Goal: Communication & Community: Answer question/provide support

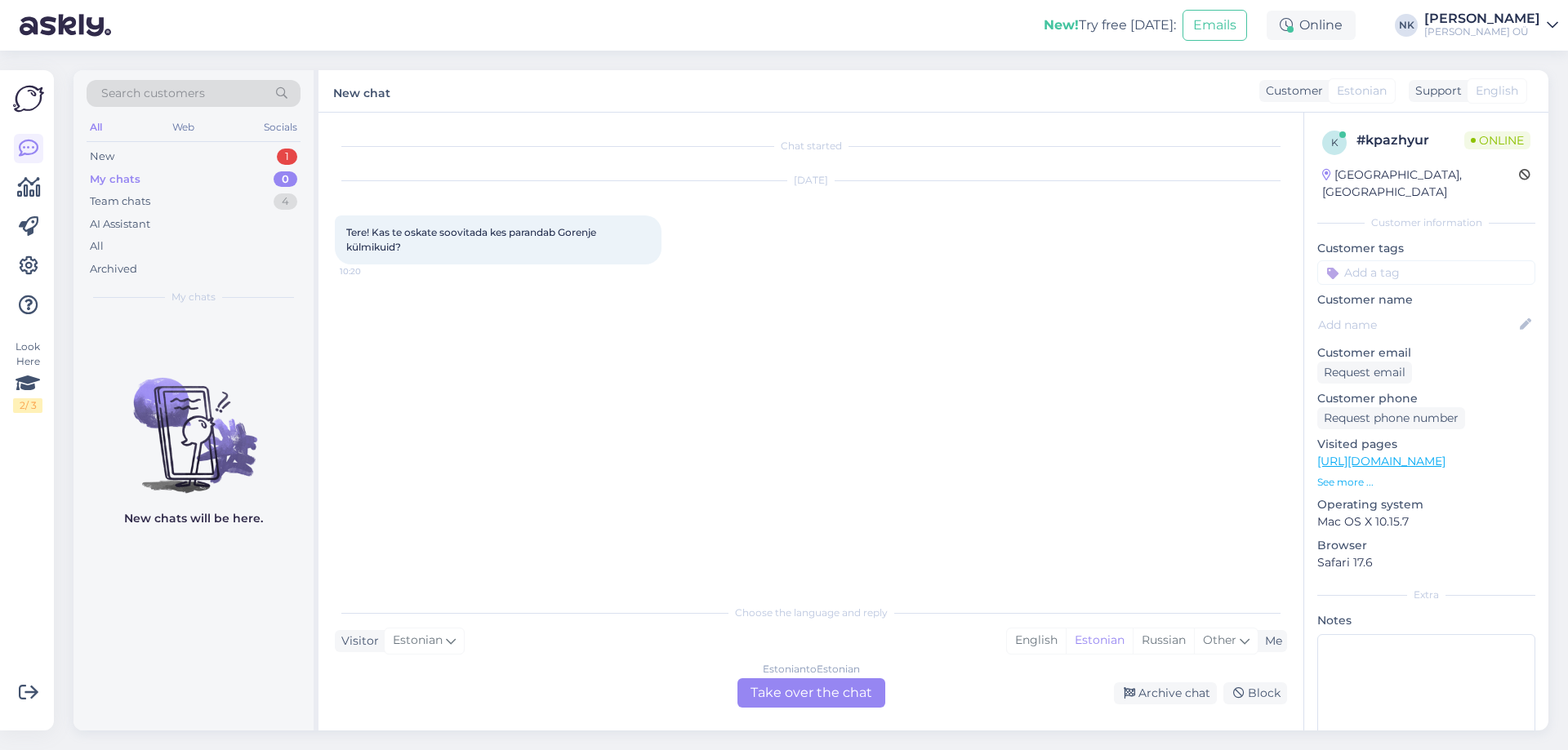
click at [840, 703] on div "Estonian to Estonian Take over the chat" at bounding box center [811, 693] width 148 height 29
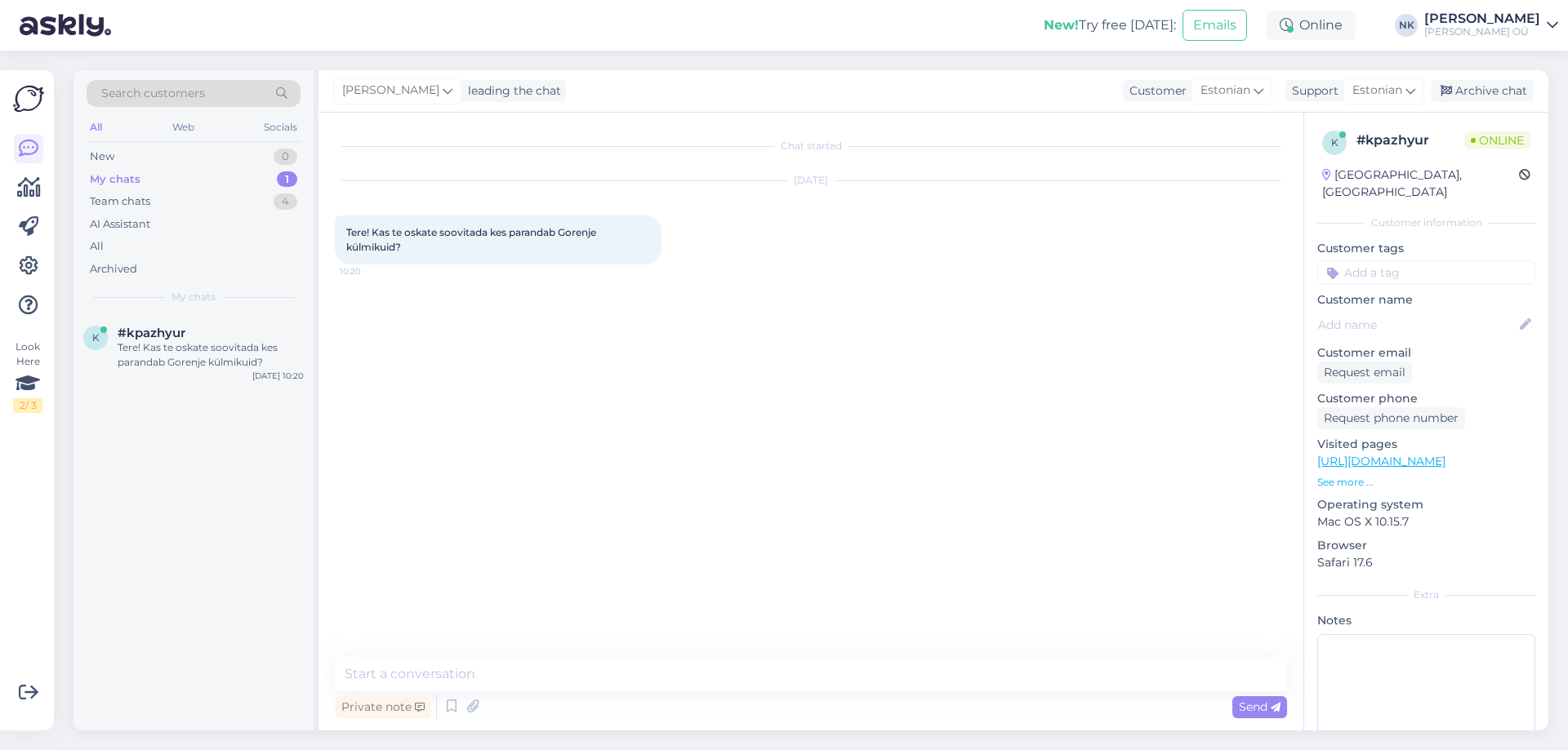
click at [1445, 454] on link "[URL][DOMAIN_NAME]" at bounding box center [1381, 461] width 128 height 15
click at [521, 654] on div "Chat started [DATE] Tere! Kas te oskate soovitada kes parandab Gorenje külmikui…" at bounding box center [810, 421] width 985 height 618
click at [510, 667] on textarea at bounding box center [811, 673] width 952 height 34
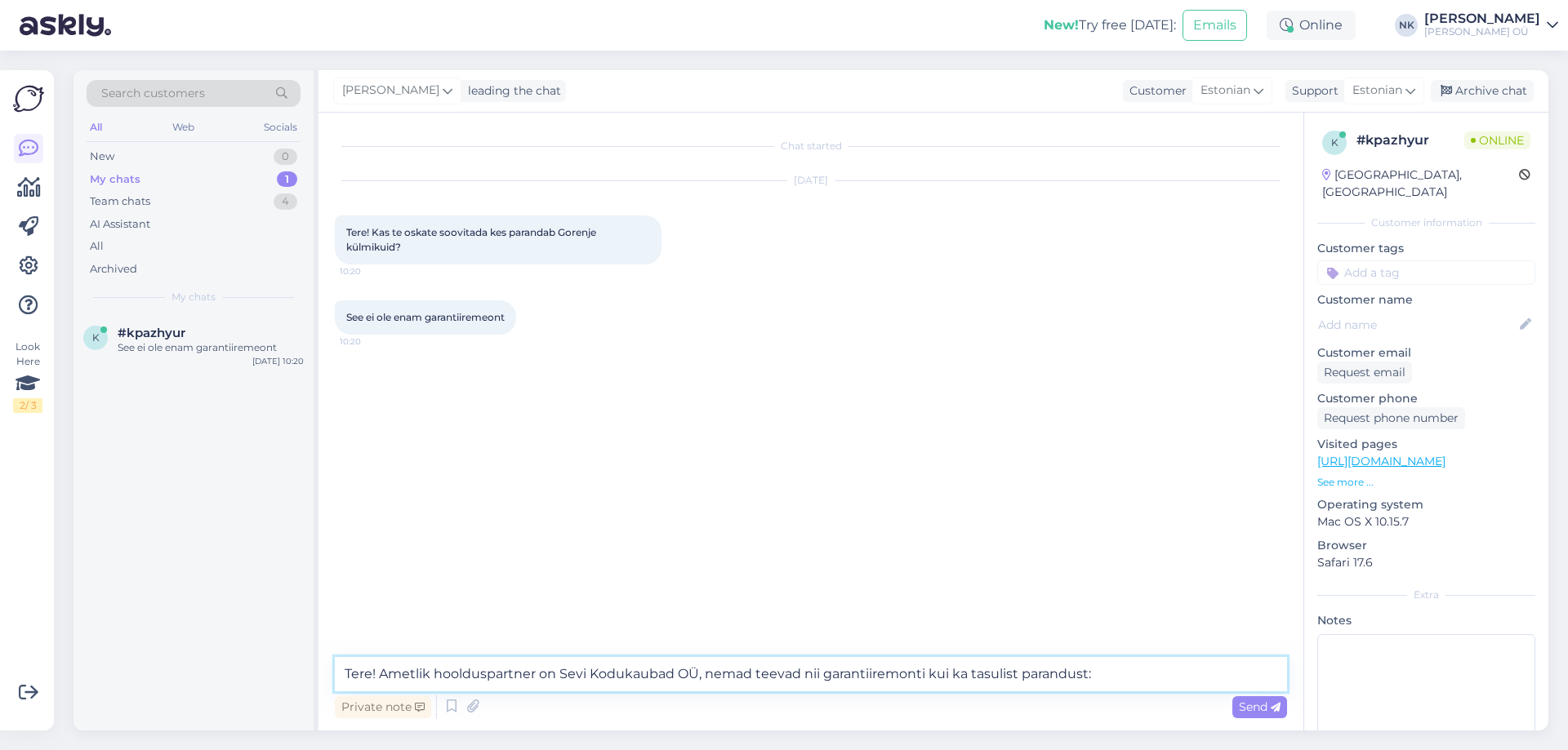
paste textarea "[URL][DOMAIN_NAME]"
type textarea "Tere! Ametlik hoolduspartner on Sevi Kodukaubad OÜ, nemad teevad nii garantiire…"
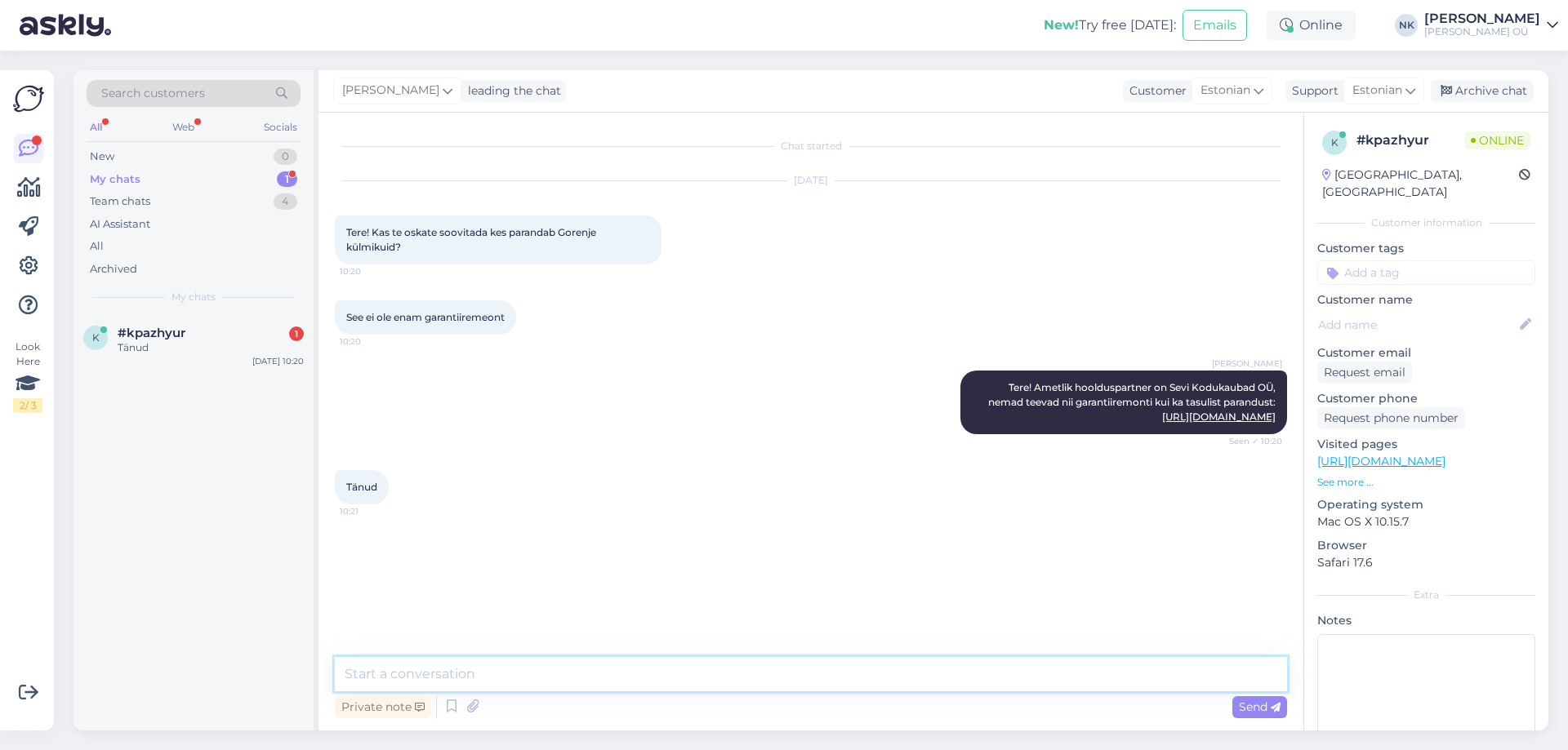
click at [433, 678] on textarea at bounding box center [811, 673] width 952 height 34
type textarea "Palun"
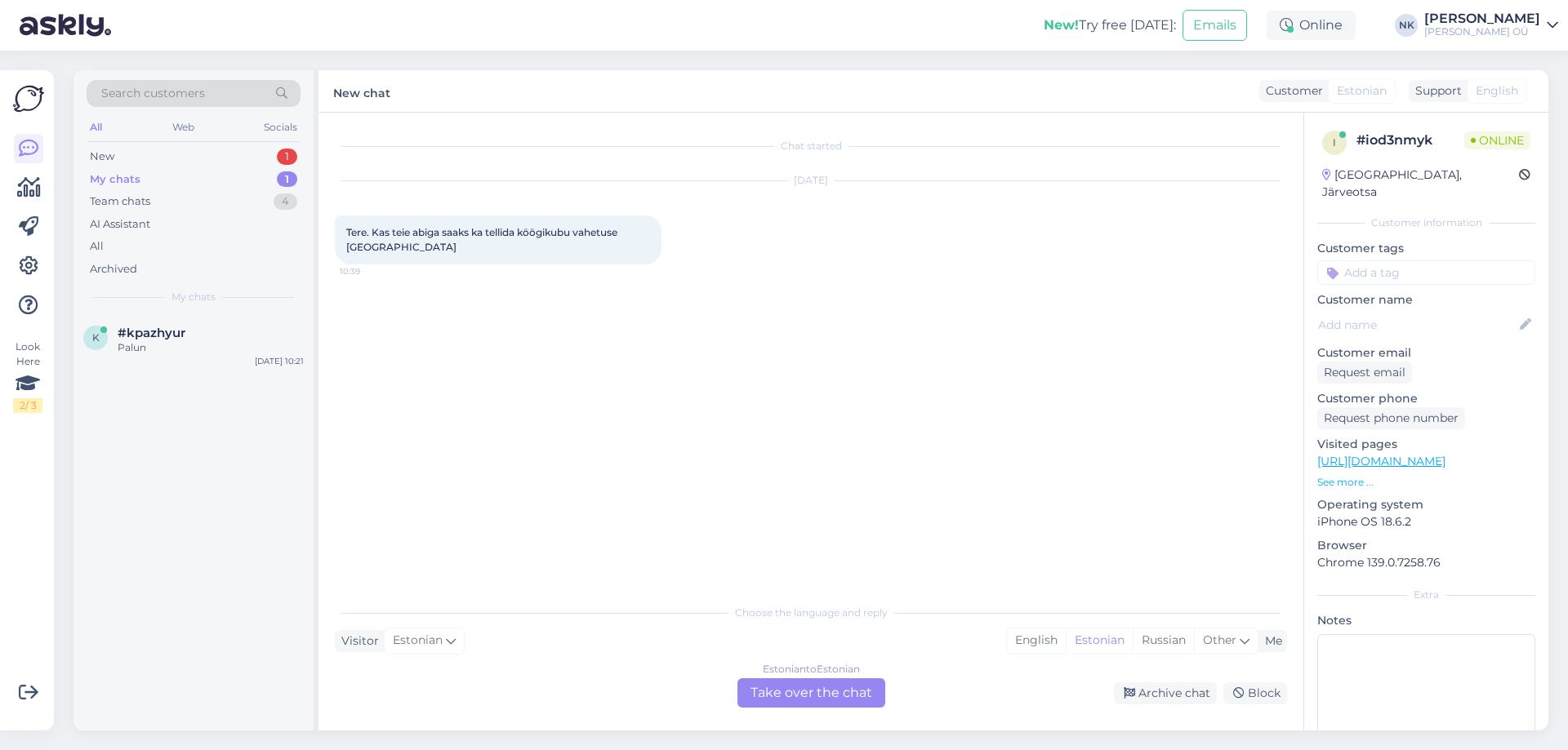
click at [787, 684] on div "Estonian to Estonian Take over the chat" at bounding box center [811, 693] width 148 height 29
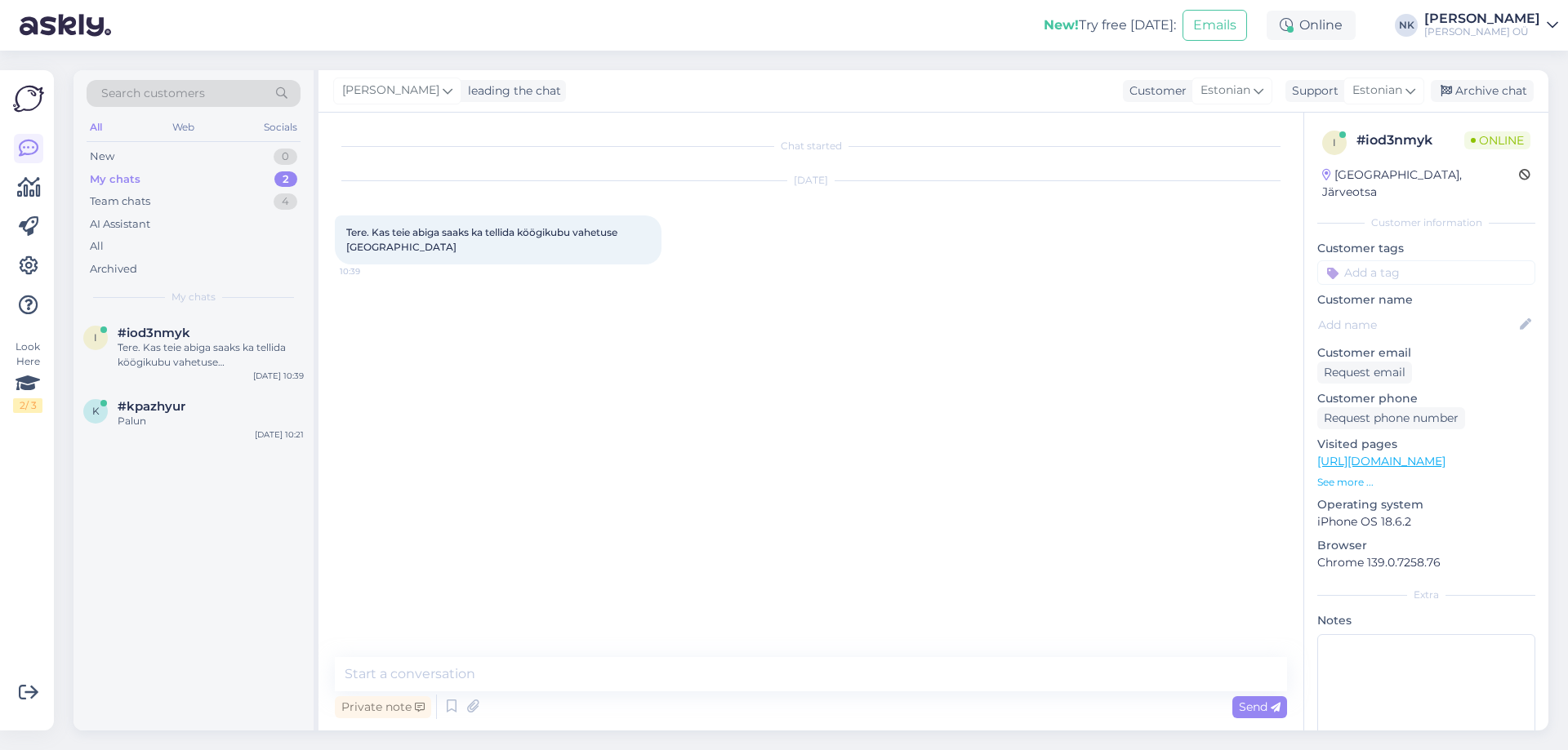
click at [660, 651] on div "Chat started [DATE] Tere. Kas teie abiga saaks ka tellida köögikubu vahetuse [G…" at bounding box center [810, 421] width 985 height 618
click at [645, 665] on textarea at bounding box center [811, 673] width 952 height 34
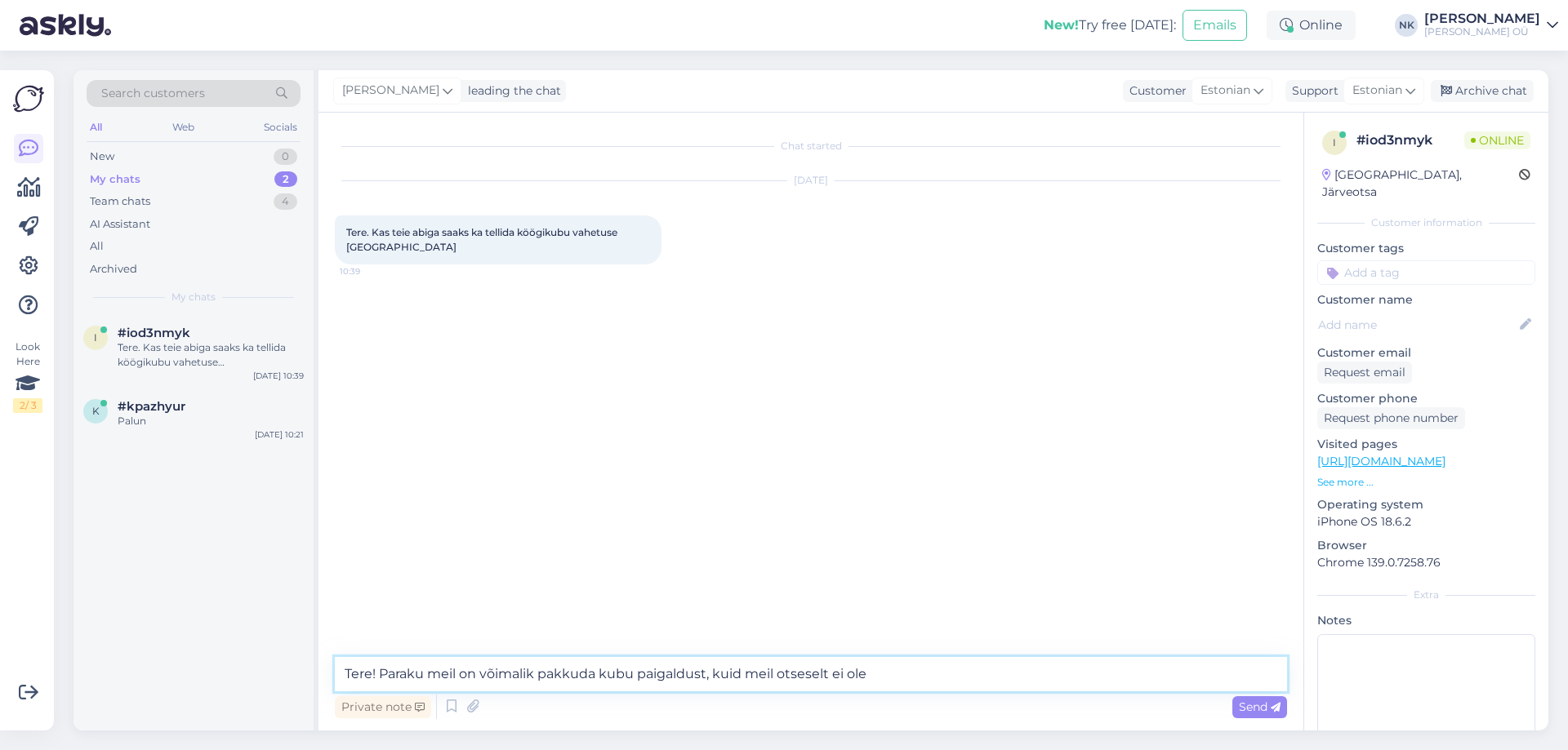
drag, startPoint x: 705, startPoint y: 669, endPoint x: 695, endPoint y: 671, distance: 10.2
click at [695, 671] on textarea "Tere! Paraku meil on võimalik pakkuda kubu paigaldust, kuid meil otseselt ei ole" at bounding box center [811, 673] width 952 height 34
click at [916, 680] on textarea "Tere! Paraku meil on võimalik pakkuda kubu paigaldumist, kuid meil otseselt ei …" at bounding box center [811, 673] width 952 height 34
click at [722, 667] on textarea "Tere! Paraku meil on võimalik pakkuda kubu paigaldumist, kuid meil otseselt ei …" at bounding box center [811, 673] width 952 height 34
click at [725, 665] on textarea "Tere! Paraku meil on võimalik pakkuda kubu paigaldumist, kuid meil otseselt ei …" at bounding box center [811, 673] width 952 height 34
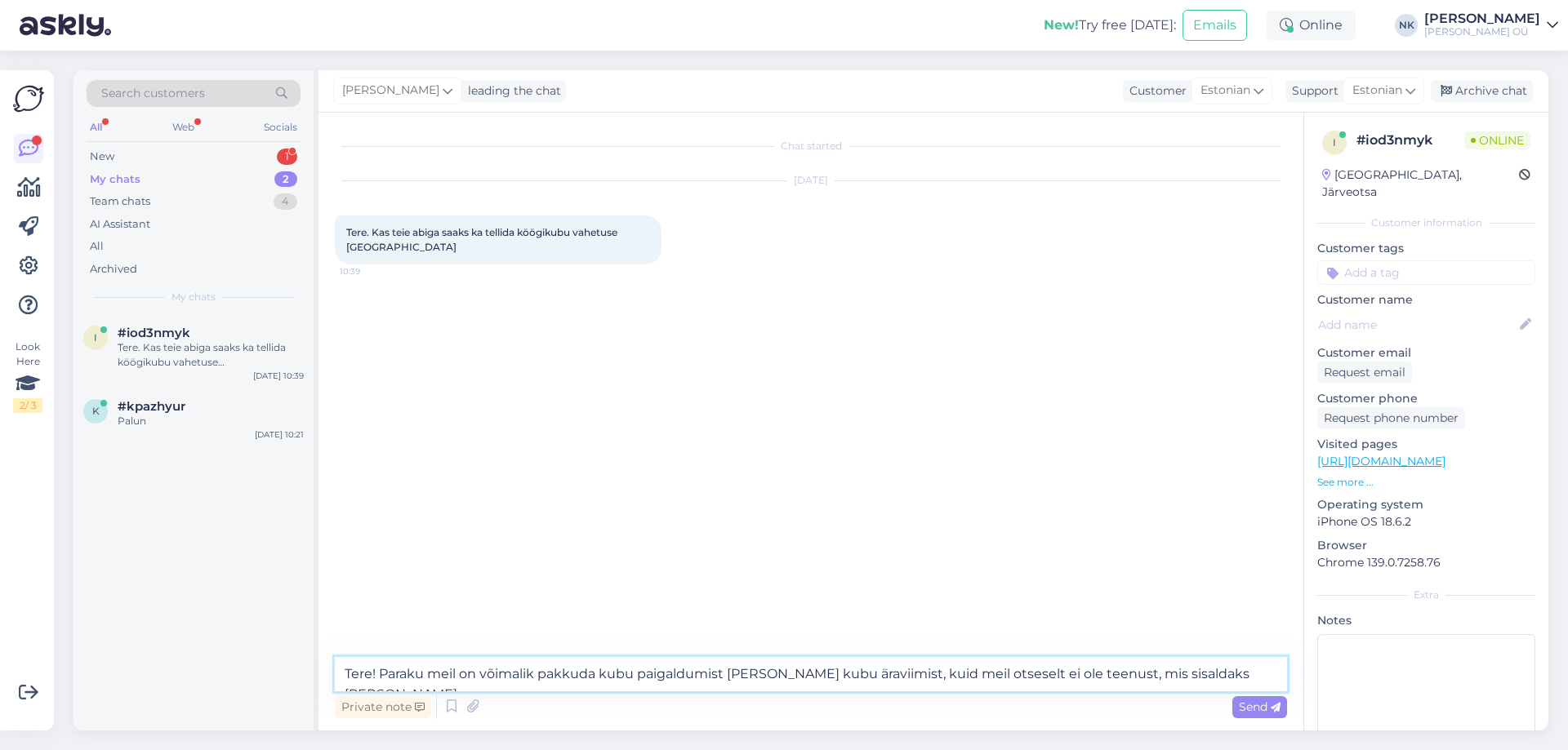
click at [1268, 664] on textarea "Tere! Paraku meil on võimalik pakkuda kubu paigaldumist [PERSON_NAME] kubu ärav…" at bounding box center [811, 673] width 952 height 34
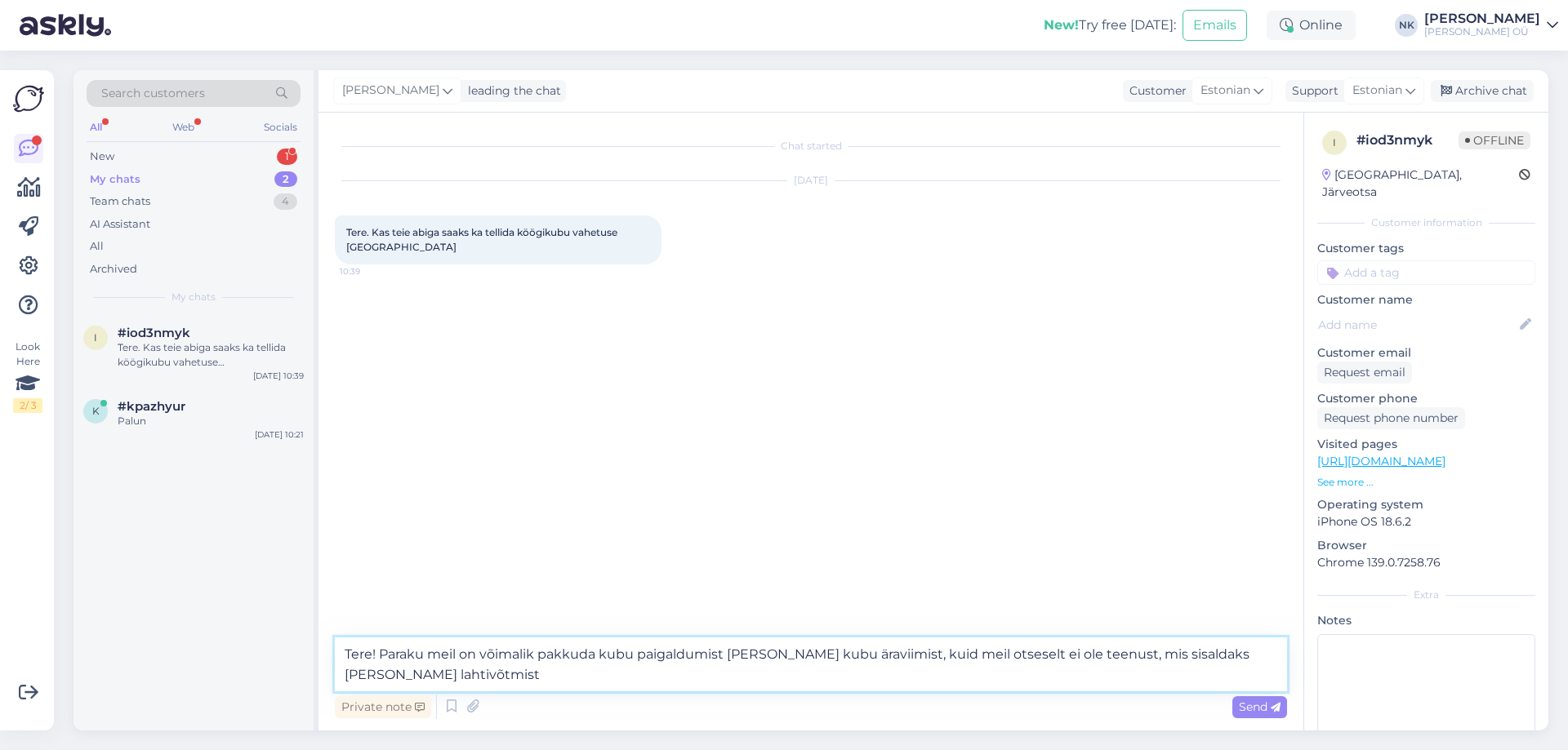
type textarea "Tere! Paraku meil on võimalik pakkuda kubu paigaldamist [PERSON_NAME] kubu ärav…"
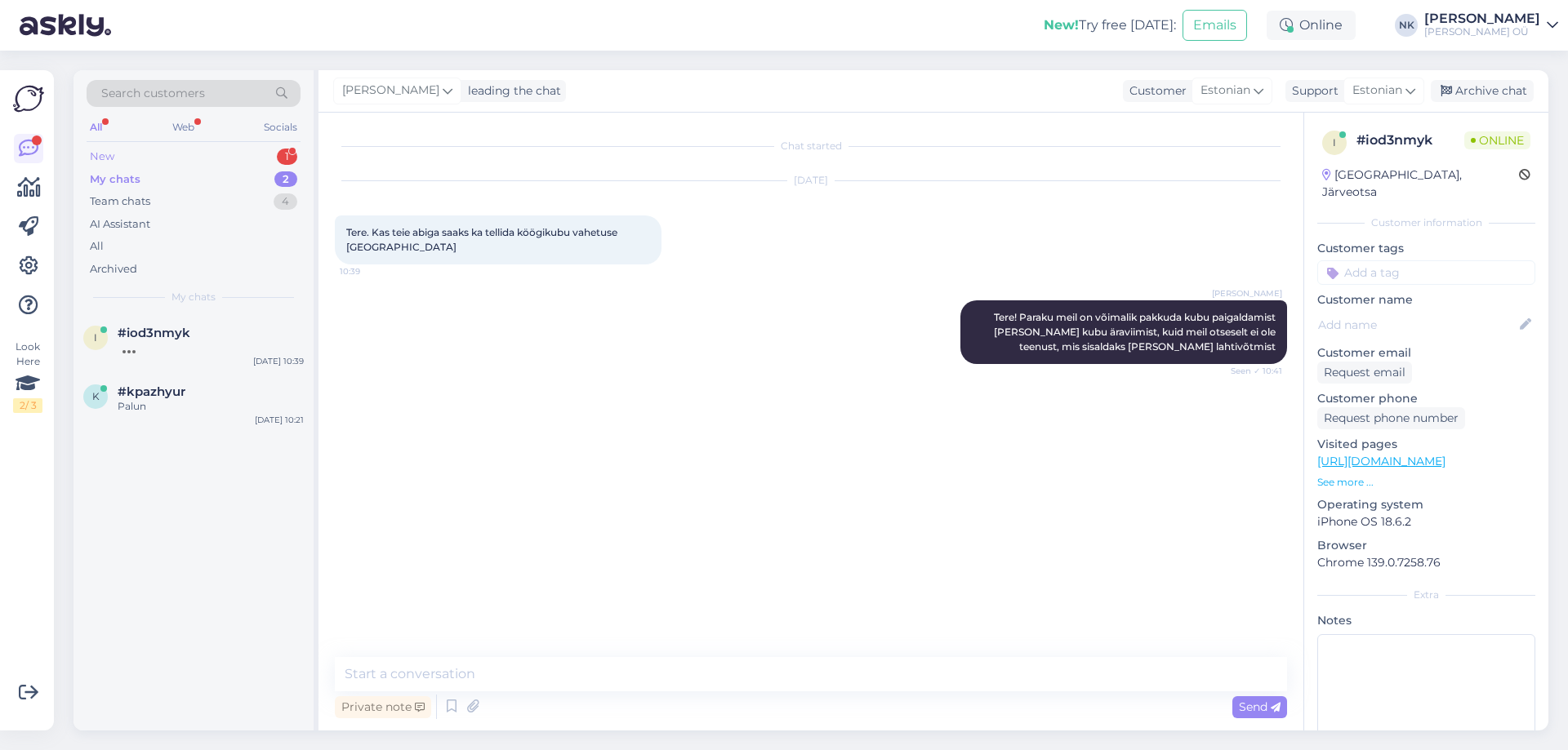
click at [237, 161] on div "New 1" at bounding box center [193, 157] width 214 height 23
click at [230, 332] on div "#dt7ka9us 1" at bounding box center [210, 332] width 186 height 15
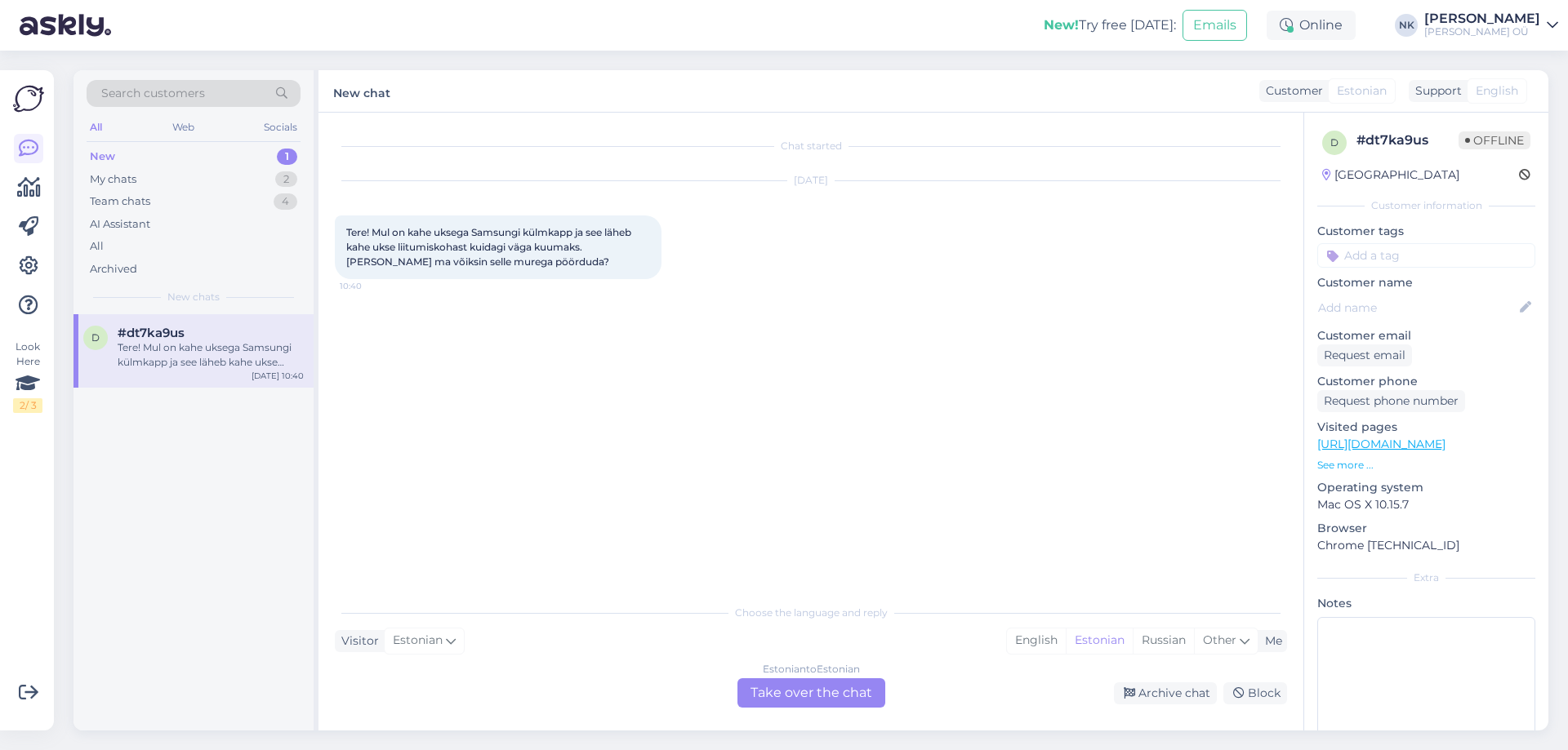
click at [810, 687] on div "Estonian to Estonian Take over the chat" at bounding box center [811, 693] width 148 height 29
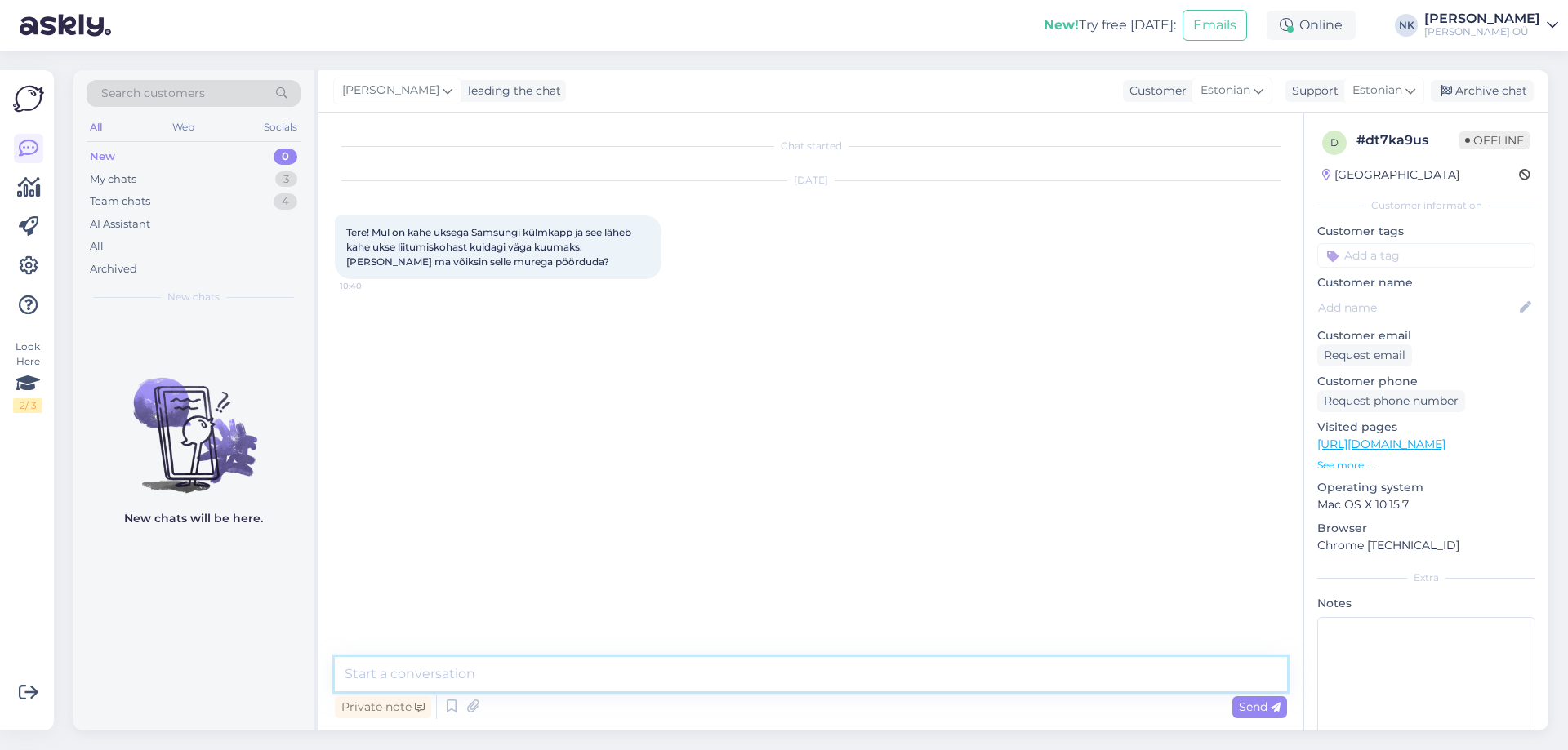
click at [723, 667] on textarea at bounding box center [811, 673] width 952 height 34
click at [1406, 449] on link "[URL][DOMAIN_NAME]" at bounding box center [1381, 443] width 128 height 15
click at [529, 672] on textarea at bounding box center [811, 673] width 952 height 34
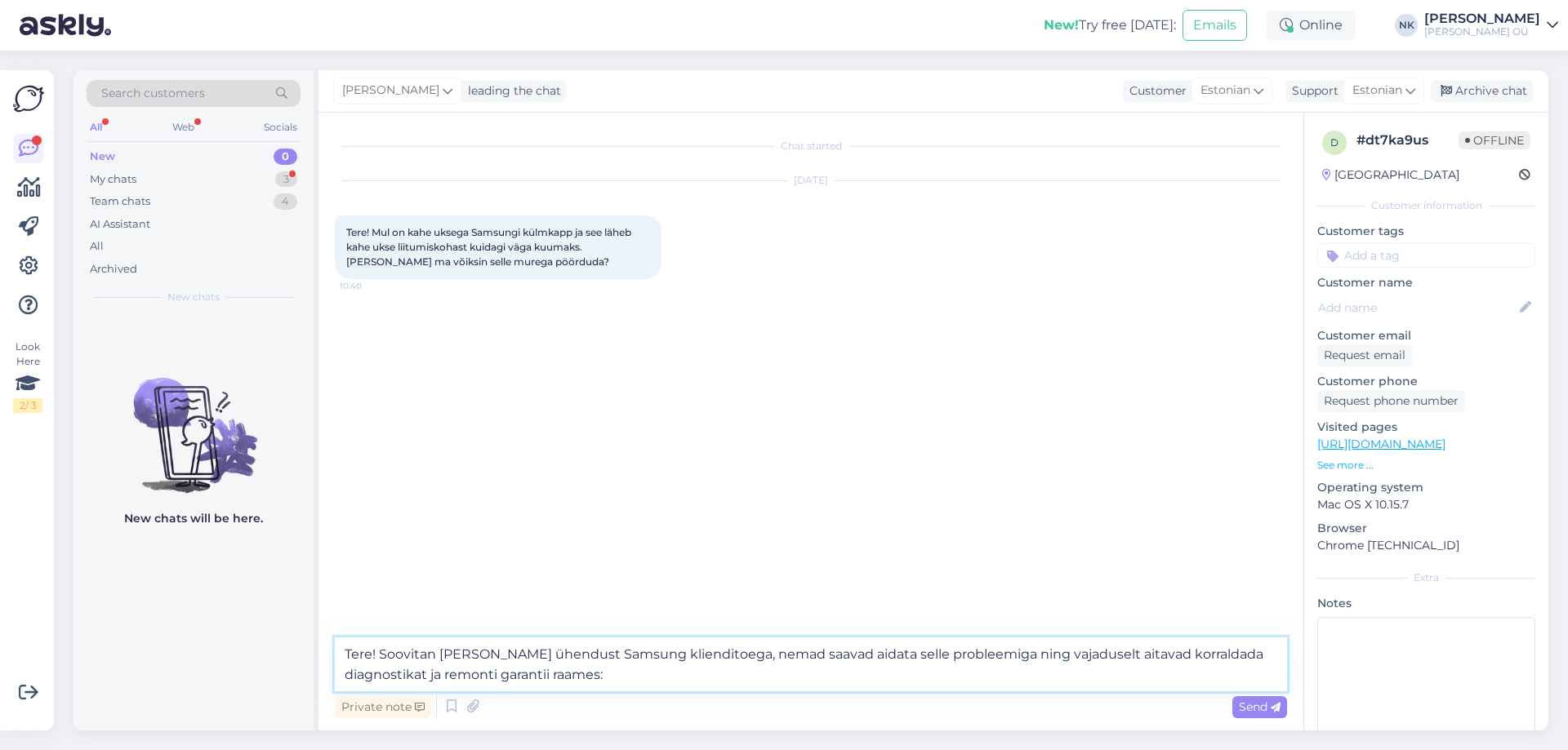
paste textarea "[URL][DOMAIN_NAME]"
type textarea "Tere! Soovitan [PERSON_NAME] ühendust Samsung klienditoega, nemad saavad aidata…"
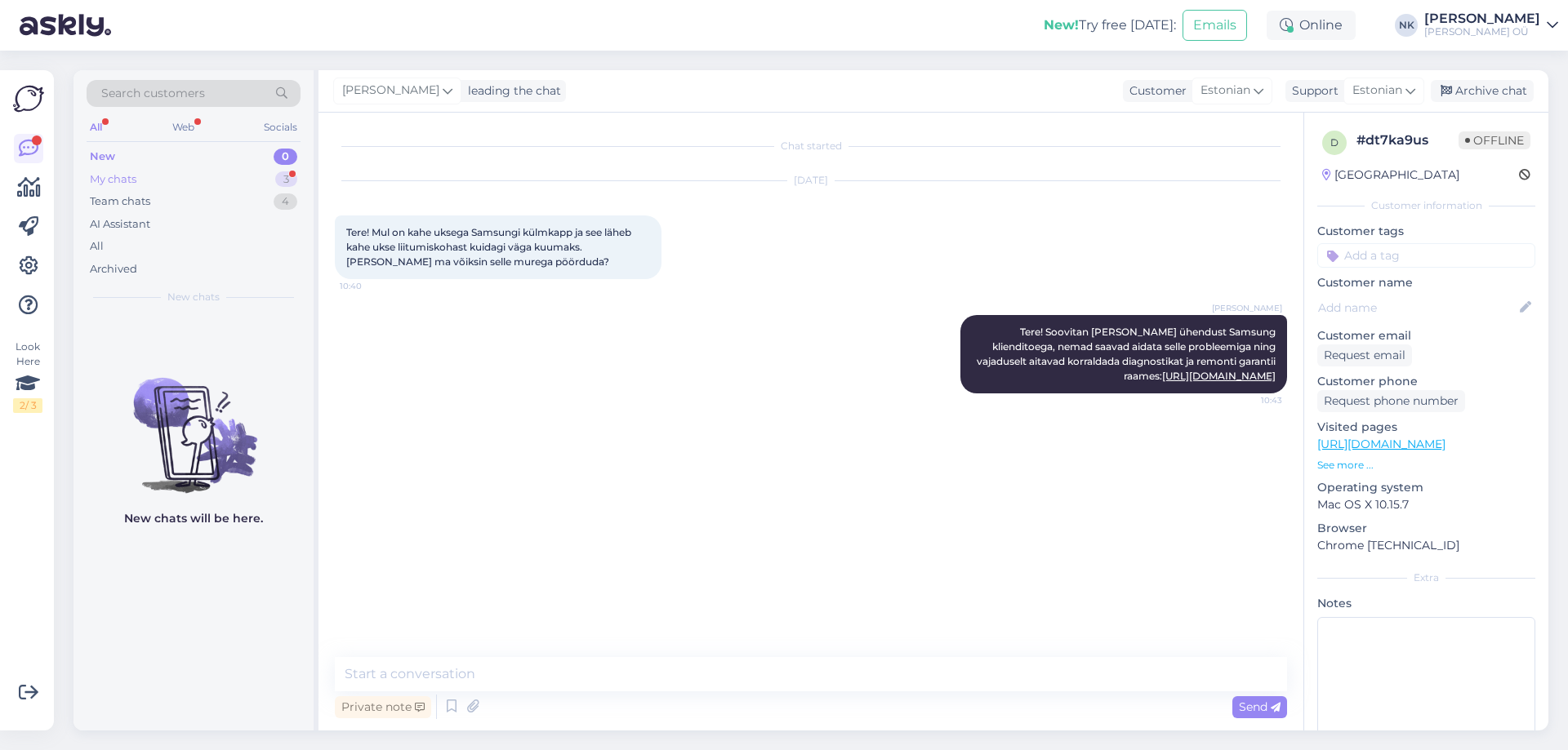
click at [240, 175] on div "My chats 3" at bounding box center [193, 180] width 214 height 23
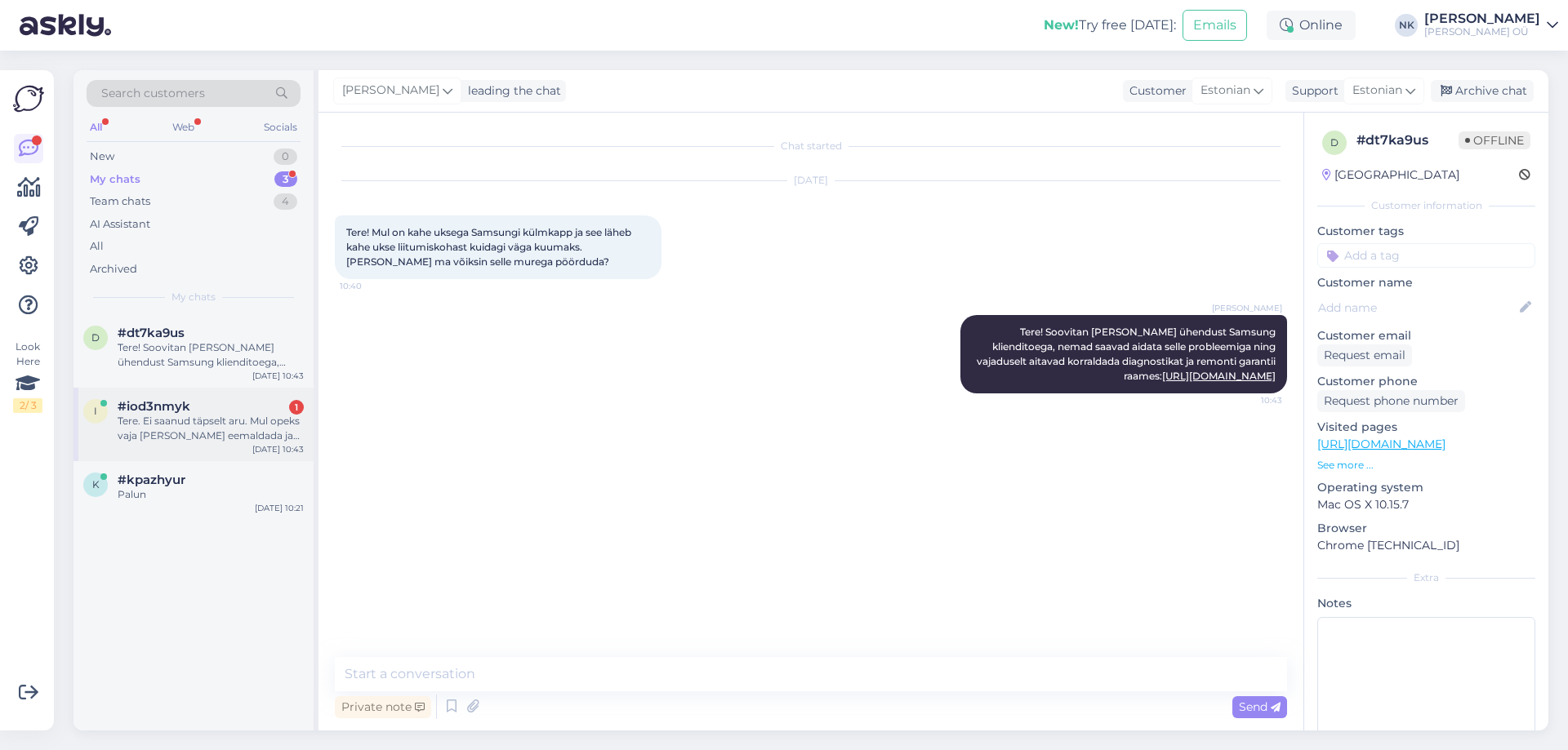
click at [197, 407] on div "#iod3nmyk 1" at bounding box center [210, 406] width 186 height 15
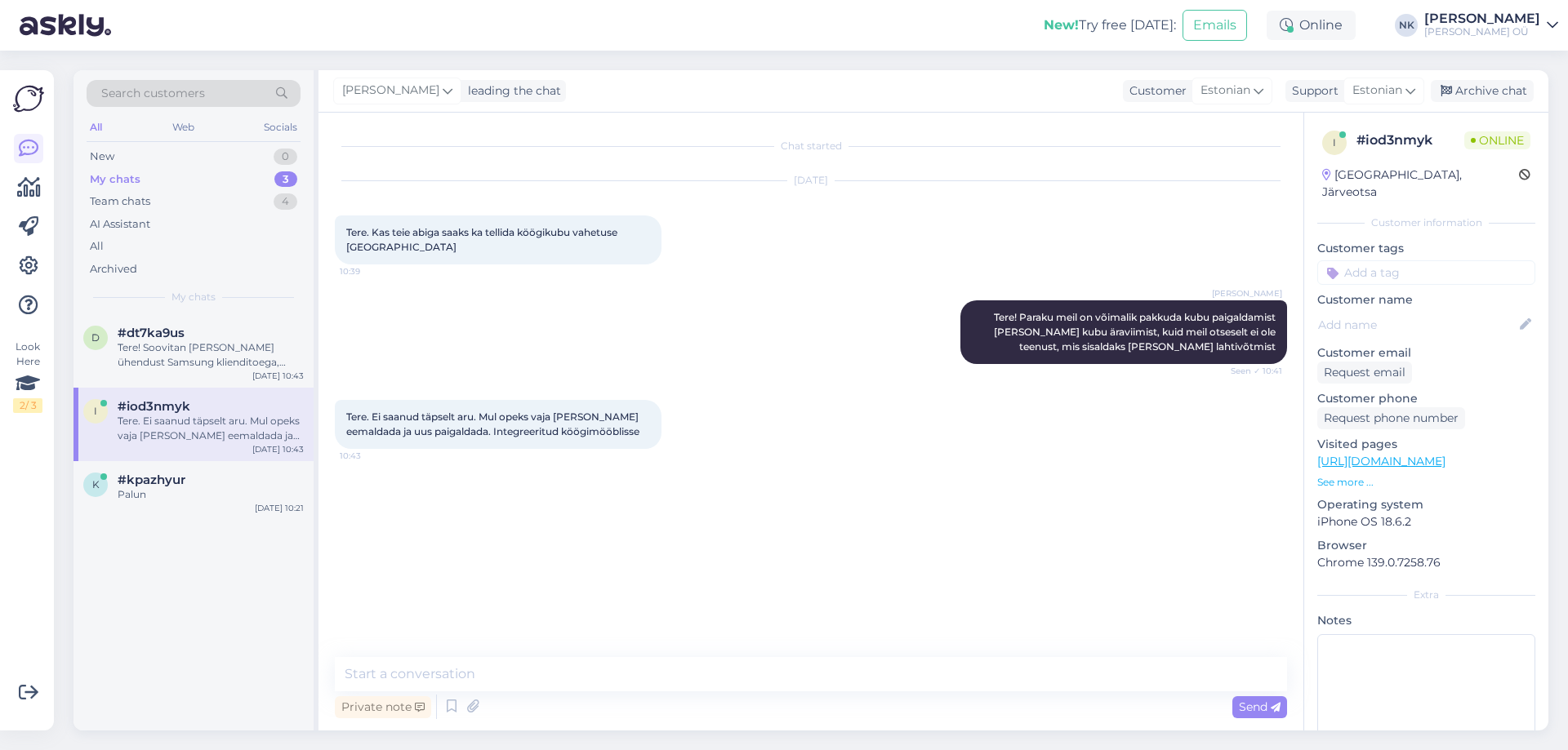
click at [512, 691] on div "Private note Send" at bounding box center [811, 706] width 952 height 31
click at [519, 685] on textarea at bounding box center [811, 673] width 952 height 34
click at [535, 677] on textarea at bounding box center [811, 673] width 952 height 34
type textarea "J"
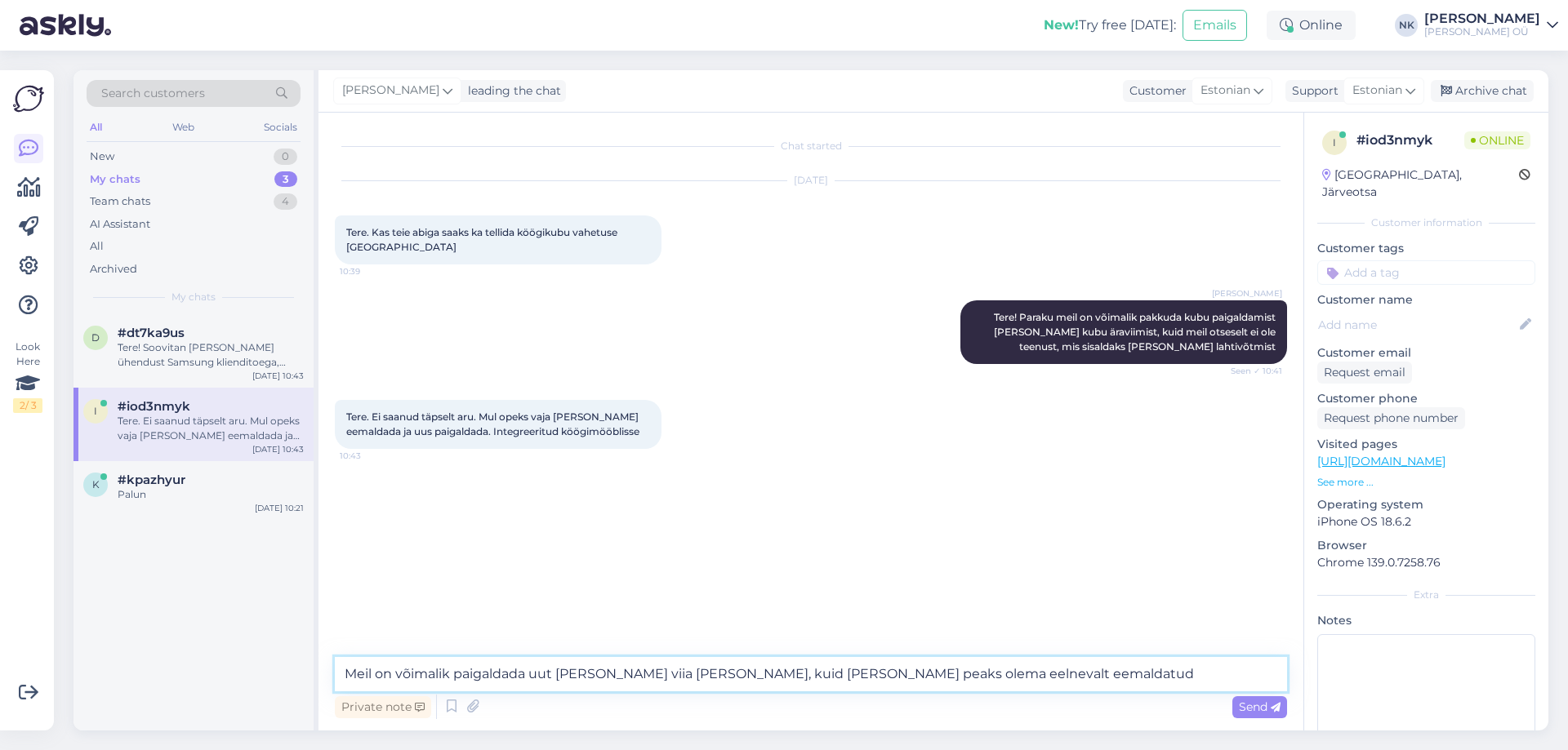
click at [904, 669] on textarea "Meil on võimalik paigaldada uut [PERSON_NAME] viia [PERSON_NAME], kuid [PERSON_…" at bounding box center [811, 673] width 952 height 34
click at [907, 675] on textarea "Meil on võimalik paigaldada uut [PERSON_NAME] viia [PERSON_NAME], kuid [PERSON_…" at bounding box center [811, 673] width 952 height 34
type textarea "Meil on võimalik paigaldada uut [PERSON_NAME] viia [PERSON_NAME], kuid [PERSON_…"
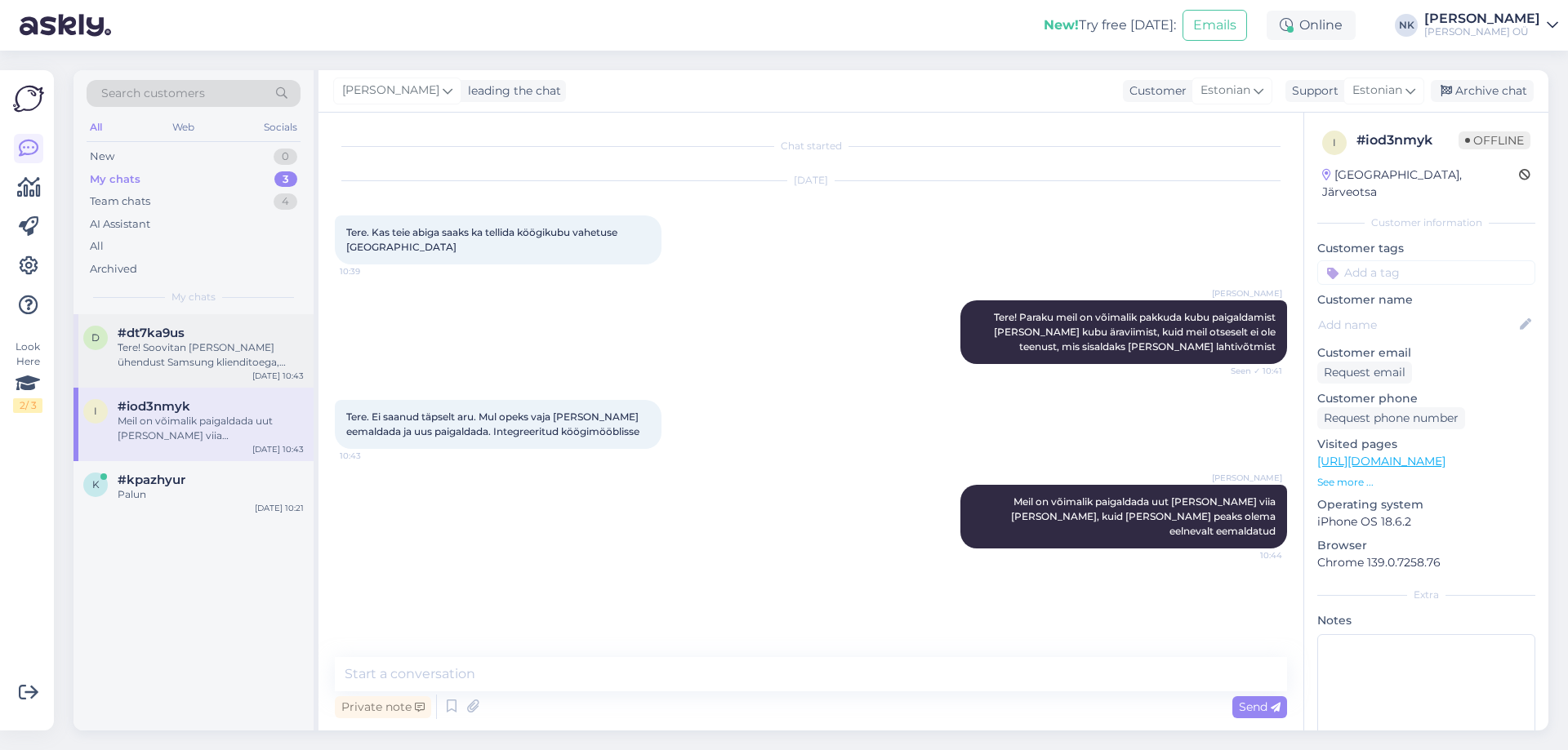
click at [209, 352] on div "Tere! Soovitan [PERSON_NAME] ühendust Samsung klienditoega, nemad saavad aidata…" at bounding box center [210, 354] width 186 height 29
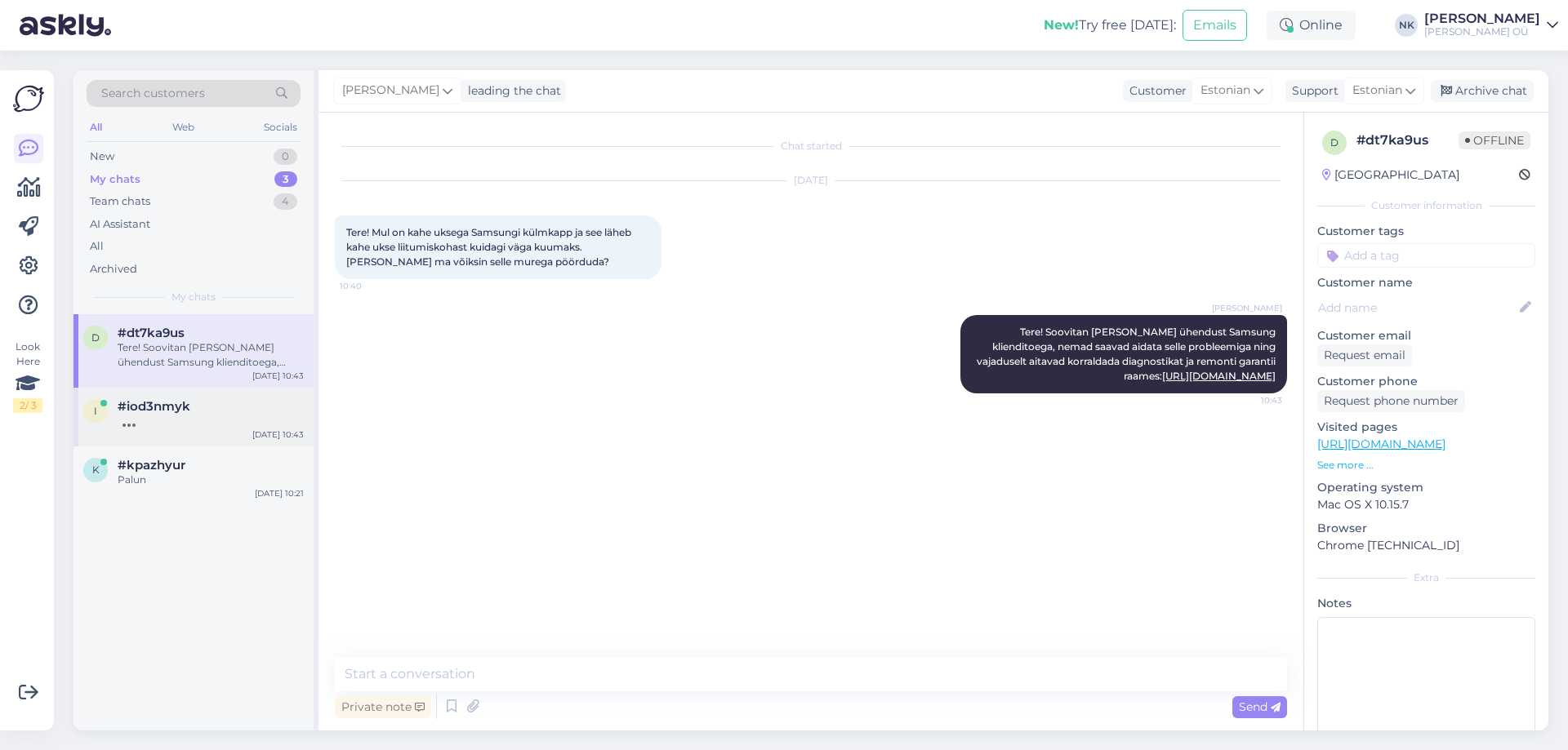
click at [129, 420] on div at bounding box center [210, 420] width 186 height 15
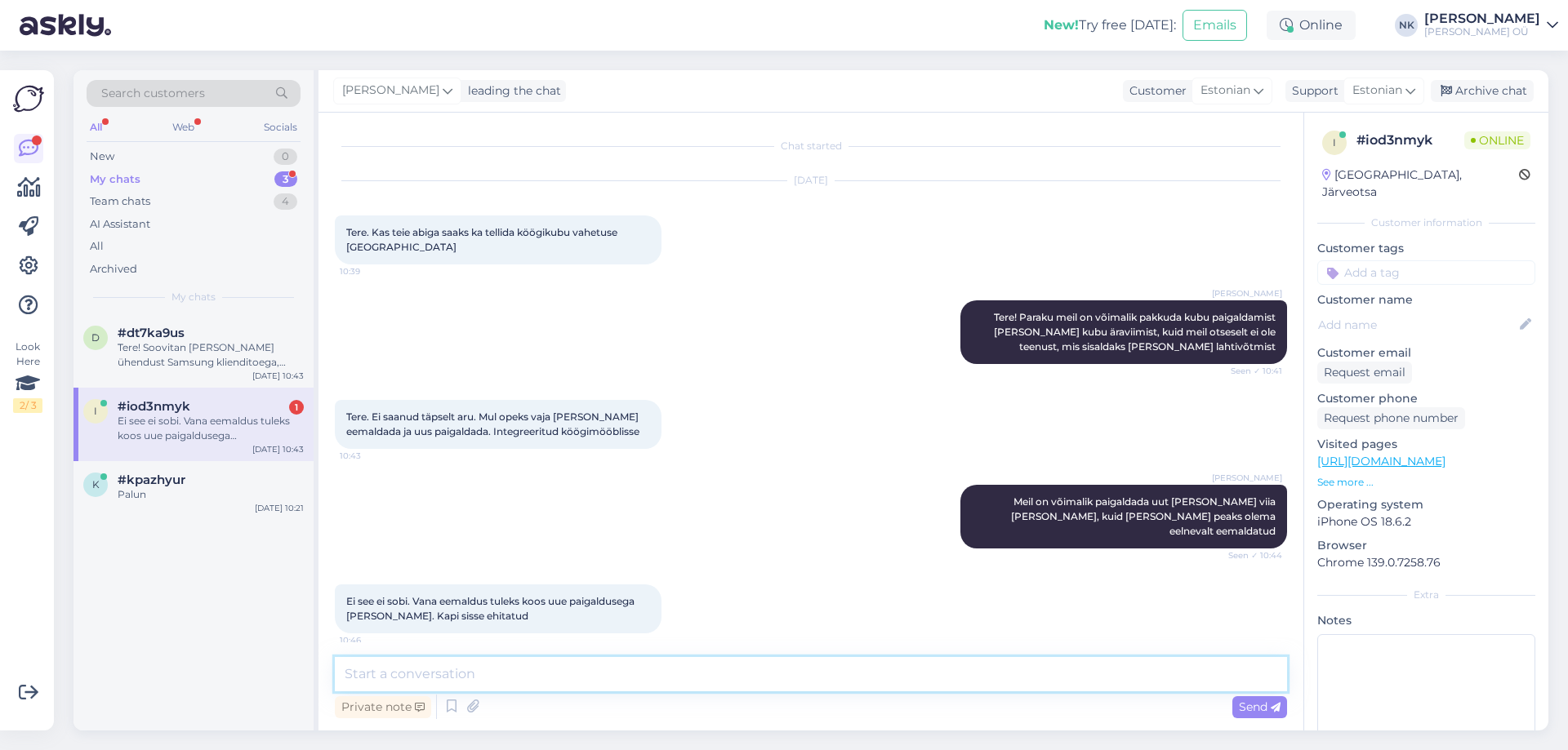
click at [474, 684] on textarea at bounding box center [811, 673] width 952 height 34
type textarea "Kahjuks paraku me ei paku sellist teenust"
click at [706, 675] on textarea "Kahjuks paraku me ei paku sellist teenust" at bounding box center [811, 673] width 952 height 34
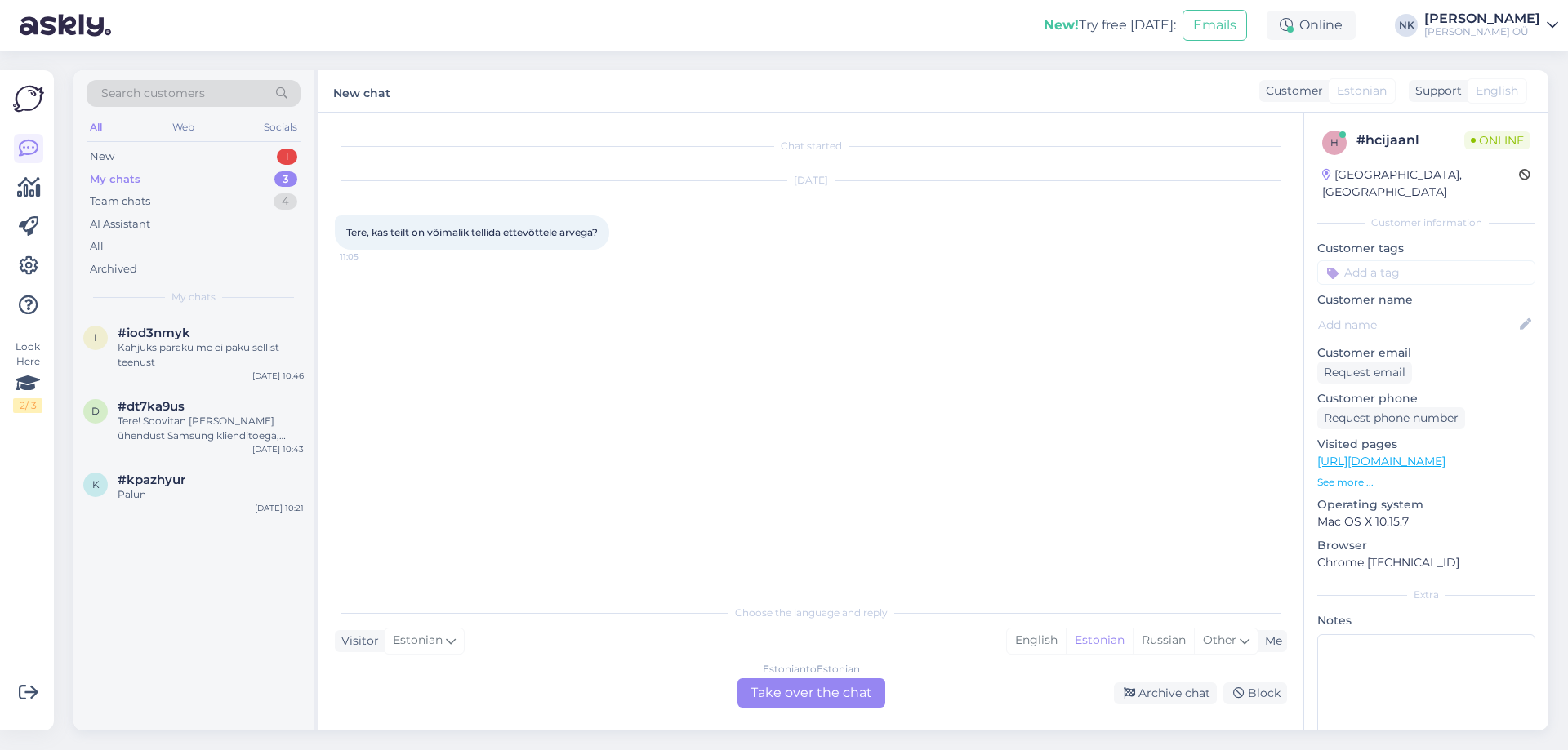
click at [822, 684] on div "Estonian to Estonian Take over the chat" at bounding box center [811, 693] width 148 height 29
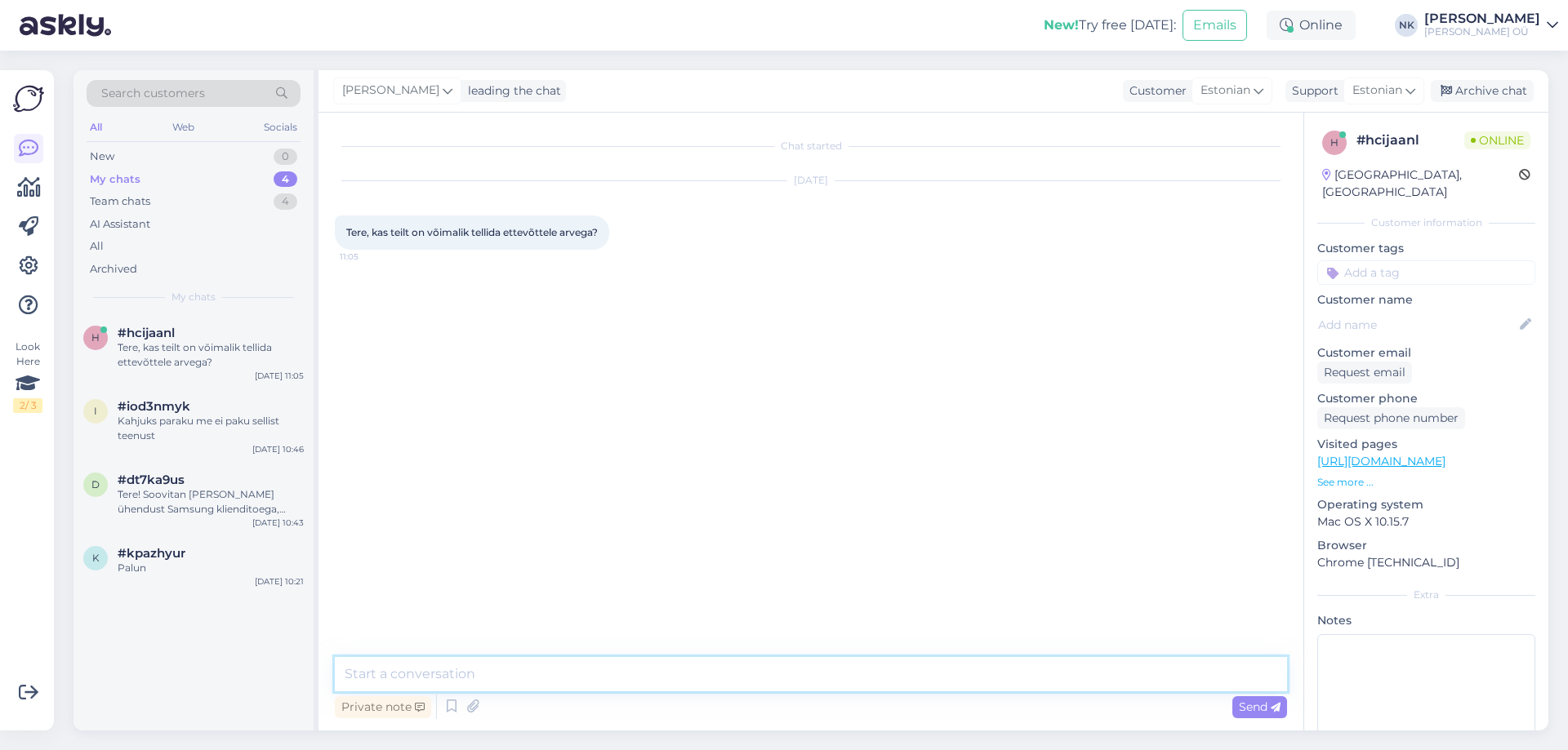
click at [767, 687] on textarea at bounding box center [811, 673] width 952 height 34
click at [717, 658] on textarea at bounding box center [811, 673] width 952 height 34
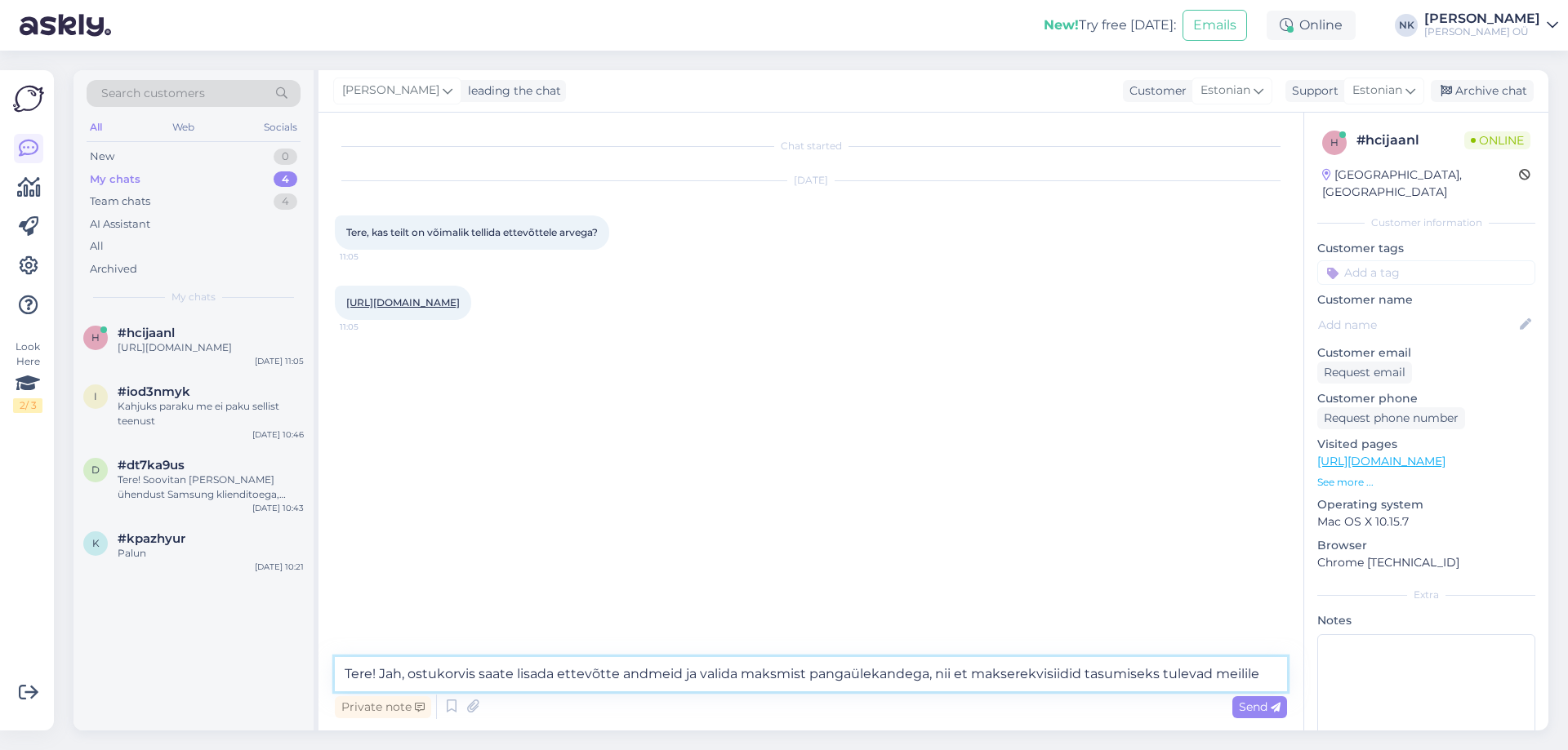
click at [1117, 674] on textarea "Tere! Jah, ostukorvis saate lisada ettevõtte andmeid ja valida maksmist pangaül…" at bounding box center [811, 673] width 952 height 34
click at [974, 676] on textarea "Tere! Jah, ostukorvis saate lisada ettevõtte andmeid ja valida maksmist pangaül…" at bounding box center [811, 673] width 952 height 34
click at [1044, 671] on textarea "Tere! Jah, ostukorvis saate lisada ettevõtte andmeid ja valida maksmist pangaül…" at bounding box center [811, 673] width 952 height 34
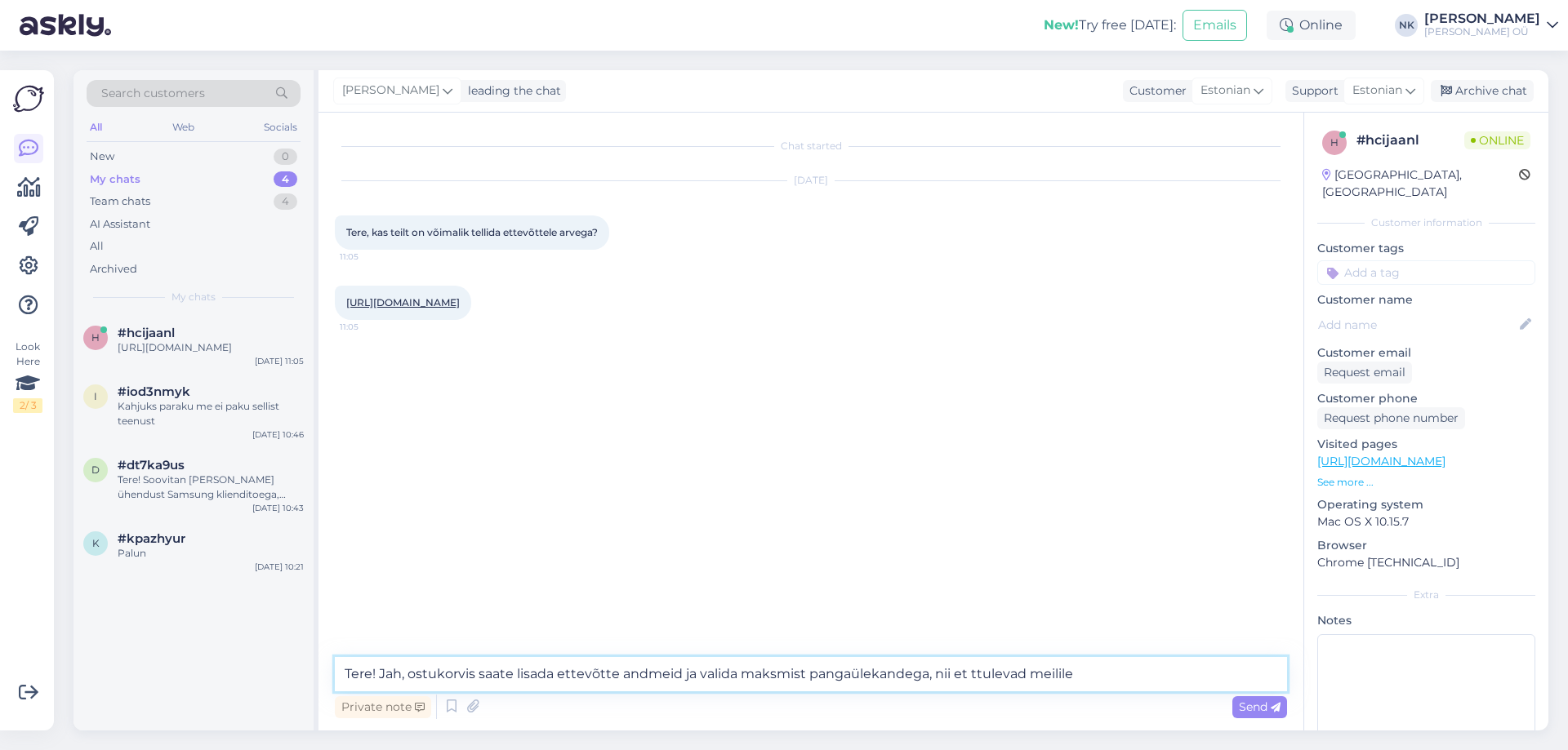
type textarea "Tere! Jah, ostukorvis saate lisada ettevõtte andmeid ja valida maksmist pangaül…"
click at [1090, 665] on textarea "Tere! Jah, ostukorvis saate lisada ettevõtte andmeid ja valida maksmist pangaül…" at bounding box center [811, 673] width 952 height 34
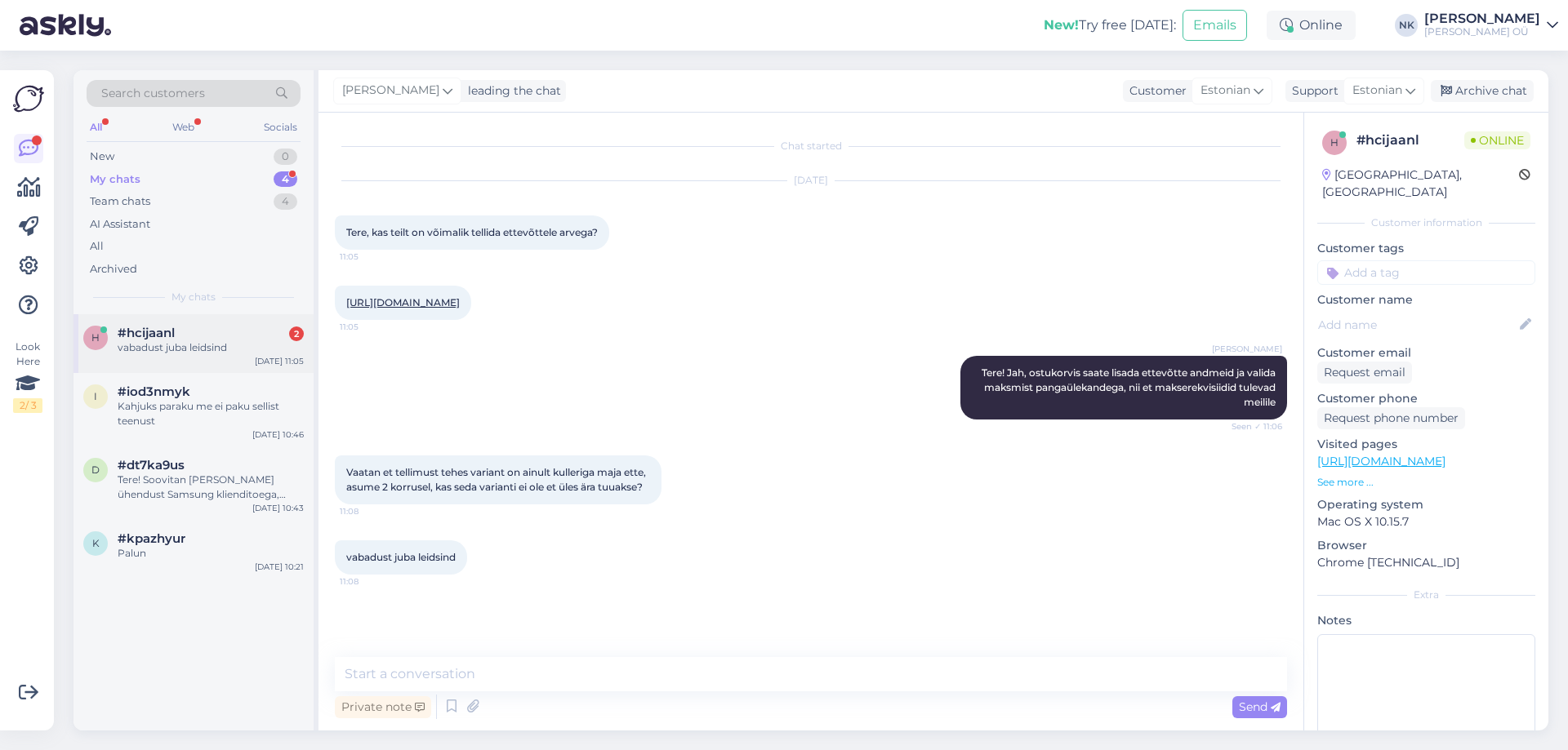
click at [273, 334] on div "#hcijaanl 2" at bounding box center [210, 332] width 186 height 15
